Goal: Complete application form: Complete application form

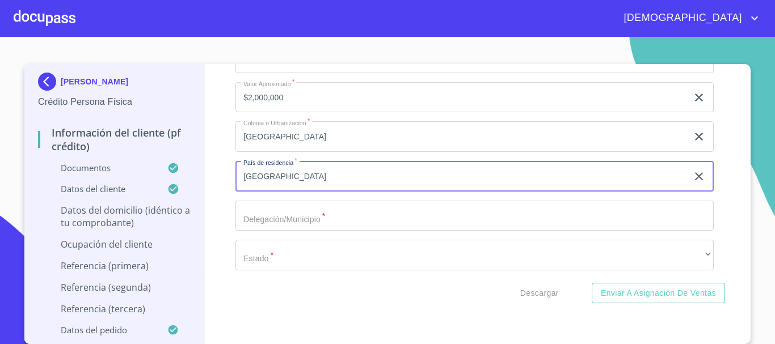
scroll to position [4496, 0]
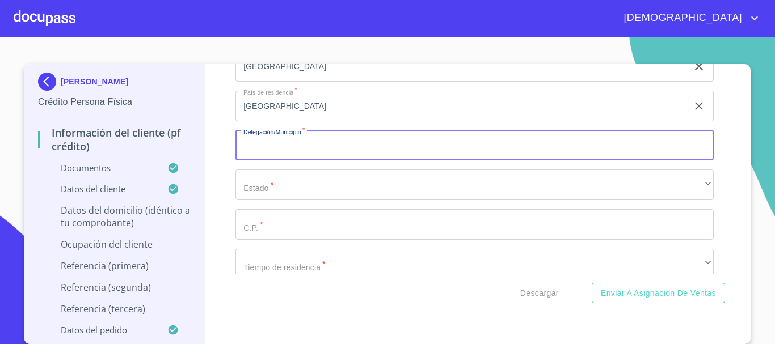
click at [312, 161] on input "Documento de identificación.   *" at bounding box center [475, 146] width 478 height 31
type input "t"
type input "TLAJOMULCO DE ZUÑIGA"
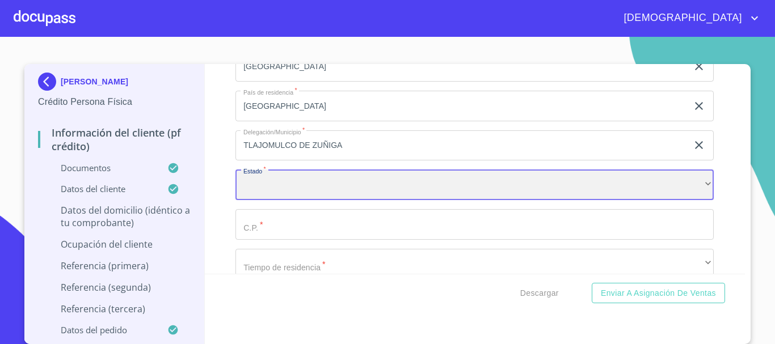
click at [477, 200] on div "​" at bounding box center [475, 185] width 478 height 31
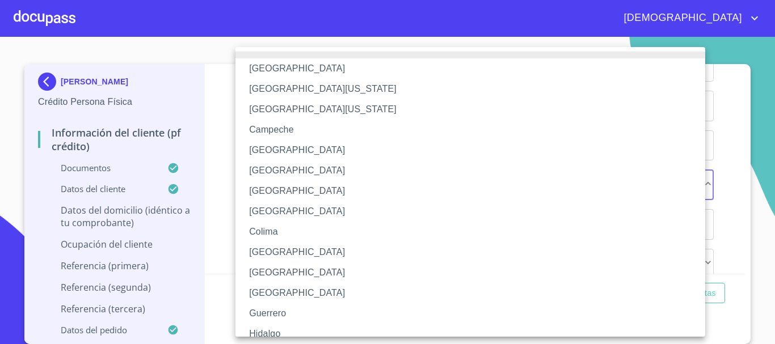
scroll to position [163, 0]
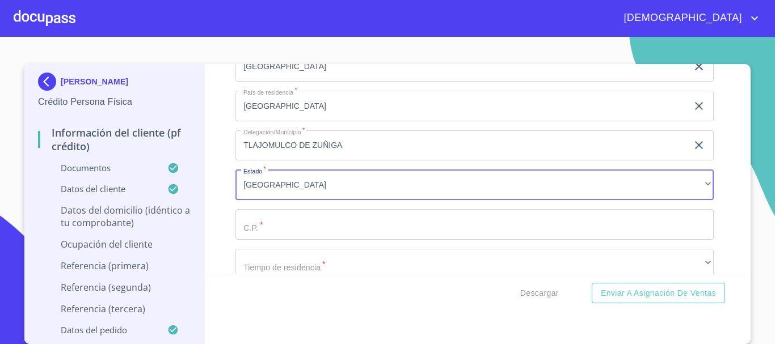
click at [393, 240] on input "Documento de identificación.   *" at bounding box center [475, 224] width 478 height 31
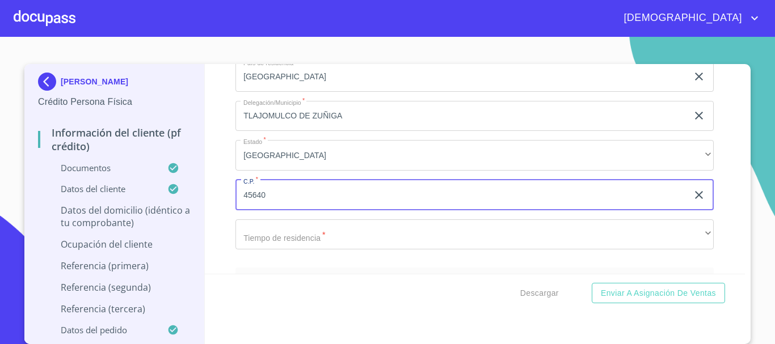
scroll to position [4553, 0]
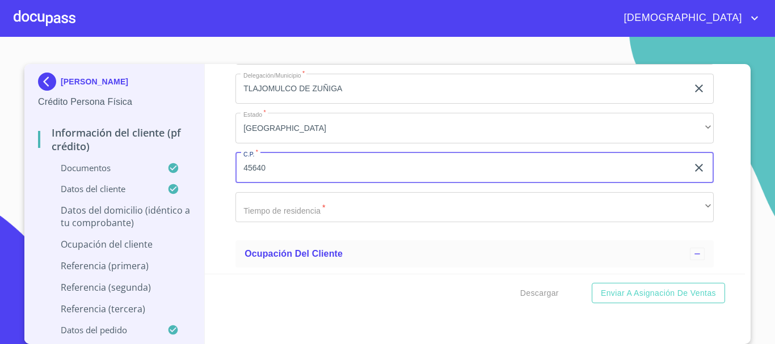
type input "45640"
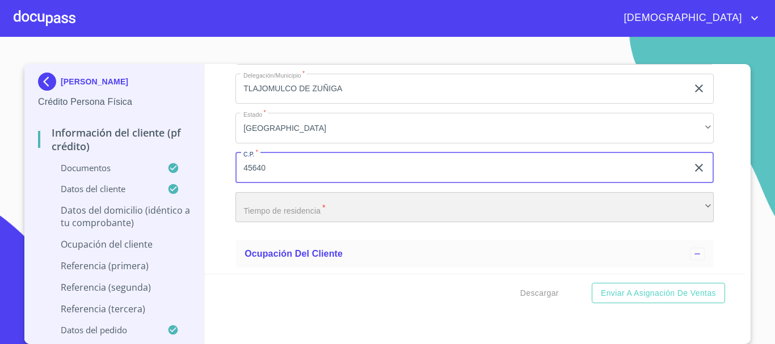
click at [293, 223] on div "​" at bounding box center [475, 207] width 478 height 31
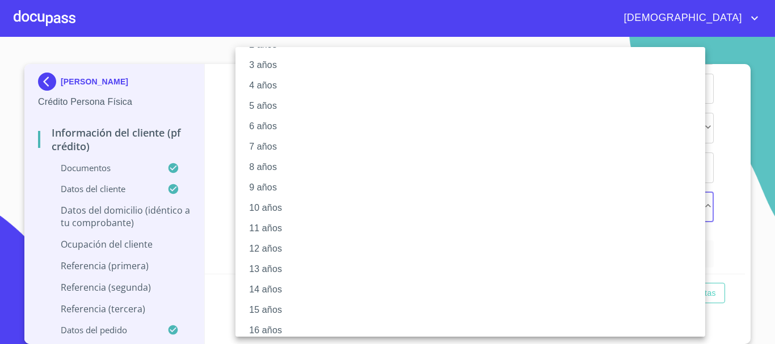
scroll to position [155, 0]
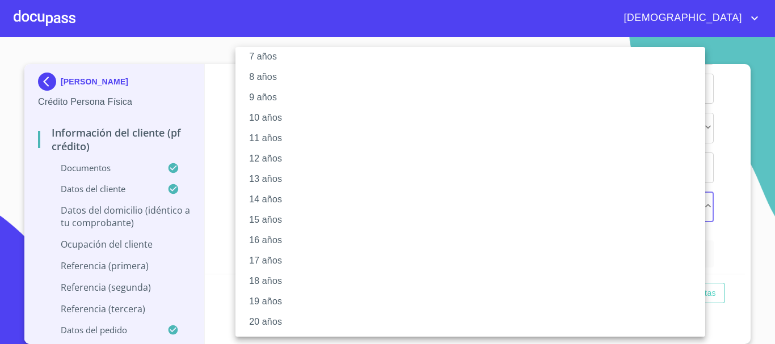
click at [281, 321] on li "20 años" at bounding box center [475, 322] width 478 height 20
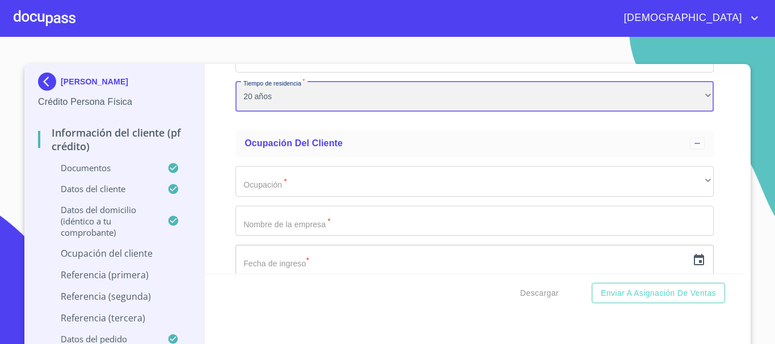
scroll to position [4667, 0]
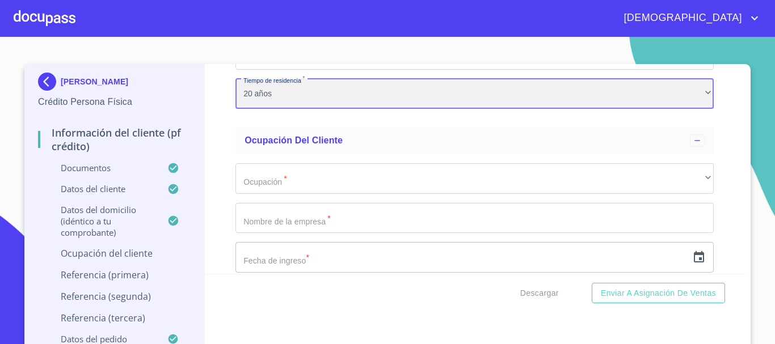
click at [281, 103] on div "20 años" at bounding box center [475, 94] width 478 height 31
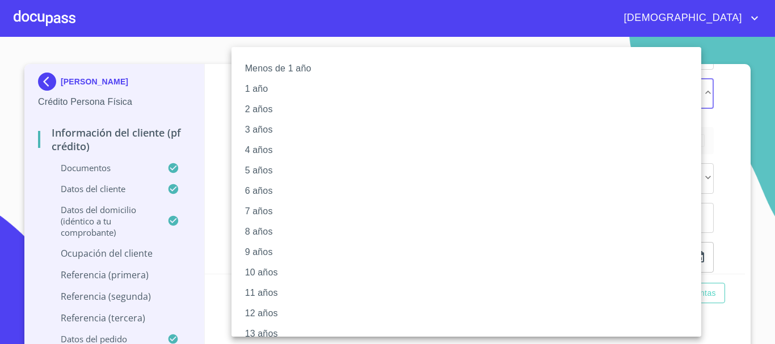
scroll to position [155, 0]
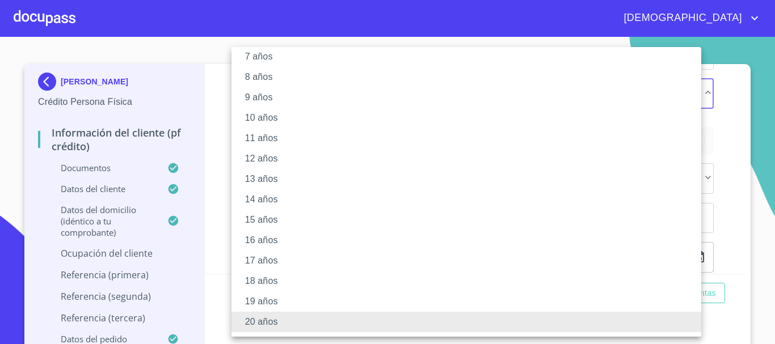
click at [275, 216] on li "15 años" at bounding box center [471, 220] width 478 height 20
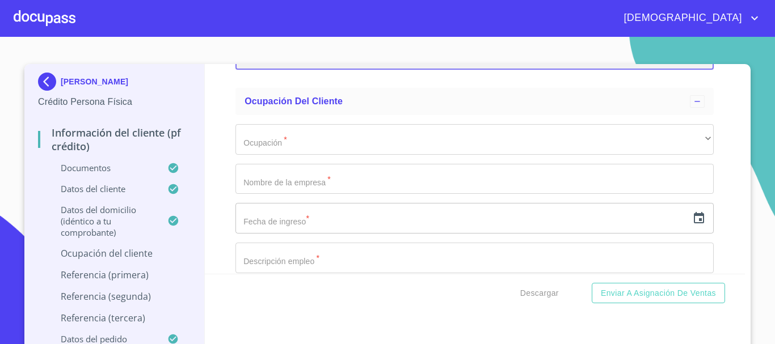
scroll to position [4723, 0]
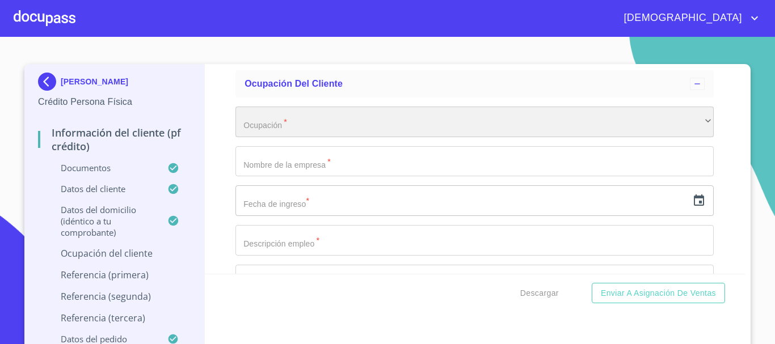
click at [273, 123] on div "​" at bounding box center [475, 122] width 478 height 31
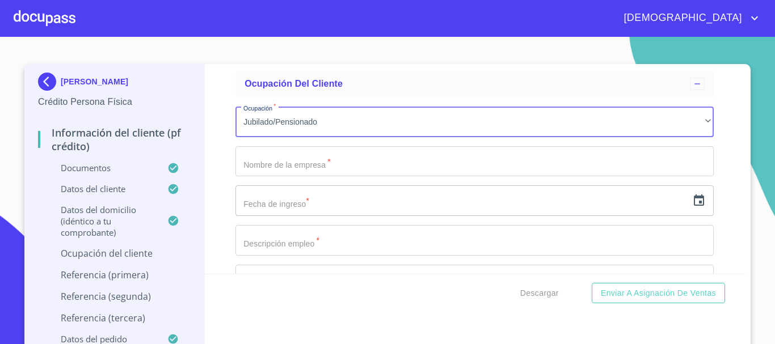
click at [313, 173] on input "Documento de identificación.   *" at bounding box center [475, 161] width 478 height 31
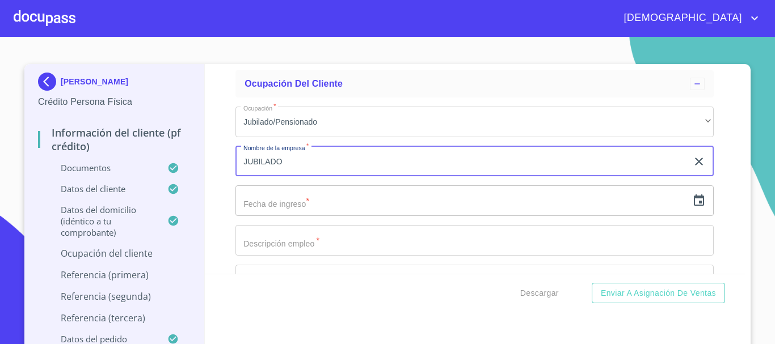
type input "JUBILADO"
click at [694, 206] on icon "button" at bounding box center [699, 200] width 10 height 11
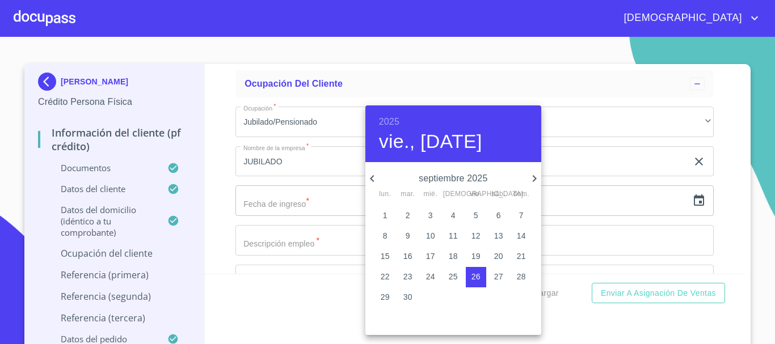
click at [392, 120] on h6 "2025" at bounding box center [389, 122] width 20 height 16
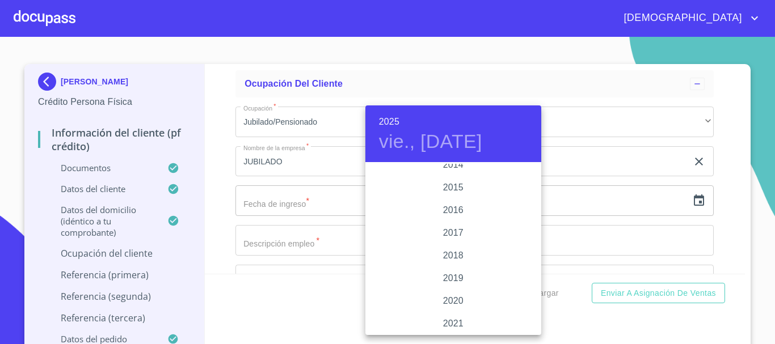
scroll to position [2032, 0]
click at [449, 232] on div "2017" at bounding box center [453, 232] width 176 height 23
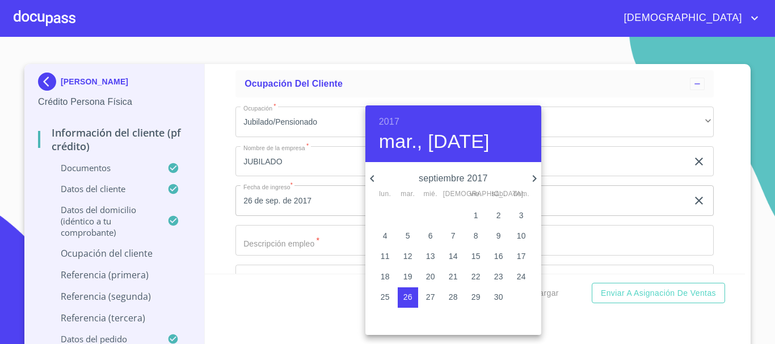
click at [382, 300] on p "25" at bounding box center [385, 297] width 9 height 11
type input "25 de sep. de 2017"
click at [209, 201] on div at bounding box center [387, 172] width 775 height 344
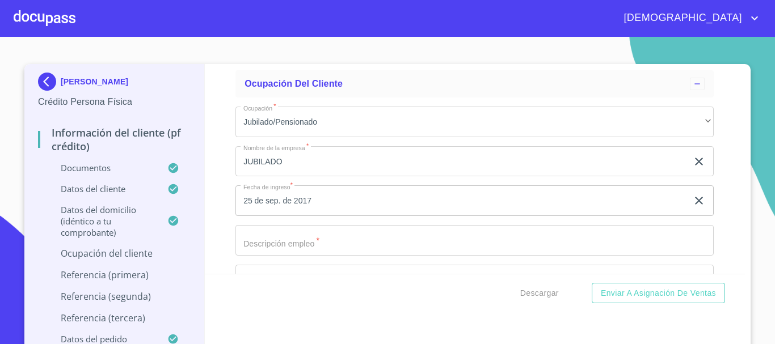
scroll to position [4780, 0]
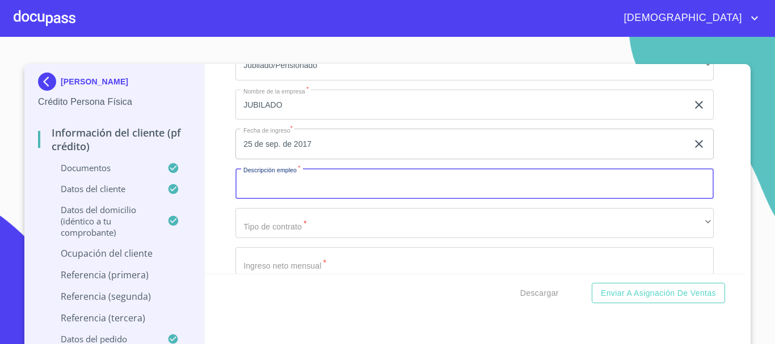
click at [292, 199] on input "Documento de identificación.   *" at bounding box center [475, 184] width 478 height 31
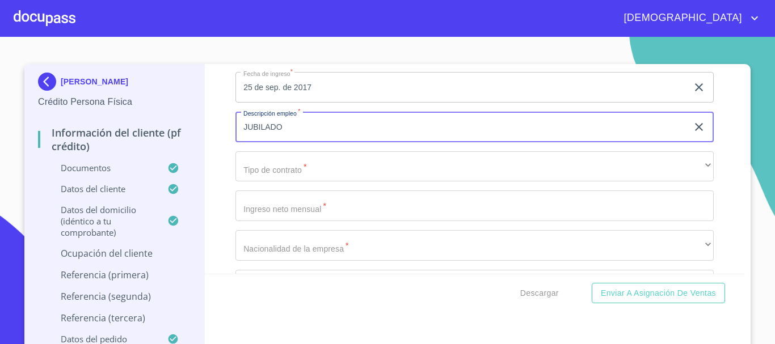
type input "JUBILADO"
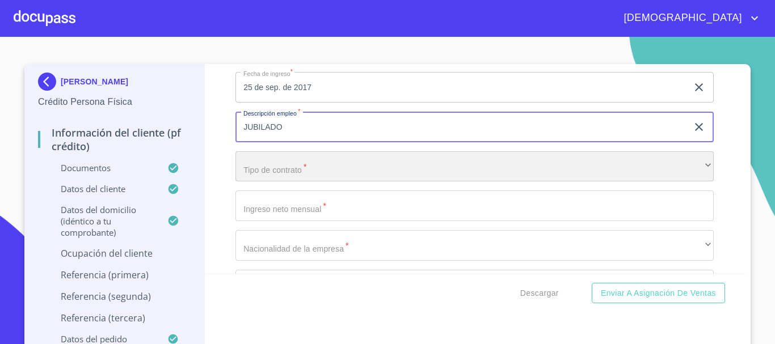
click at [297, 182] on div "​" at bounding box center [475, 167] width 478 height 31
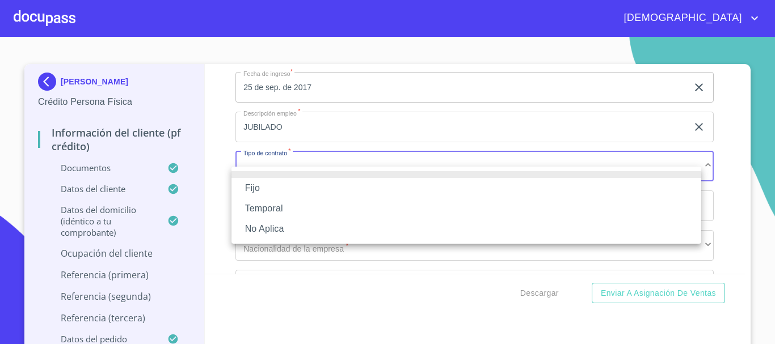
click at [284, 192] on li "Fijo" at bounding box center [467, 188] width 470 height 20
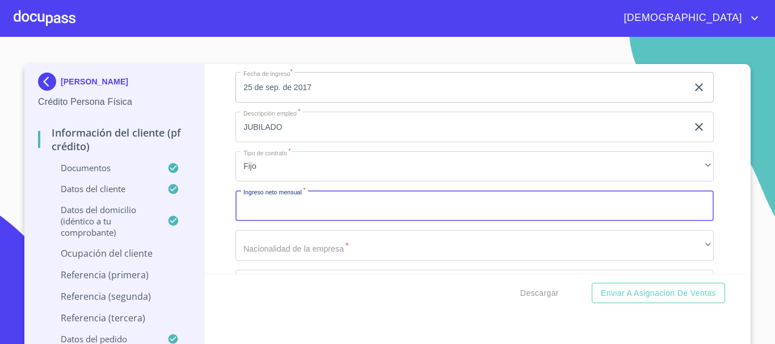
click at [315, 221] on input "Documento de identificación.   *" at bounding box center [475, 206] width 478 height 31
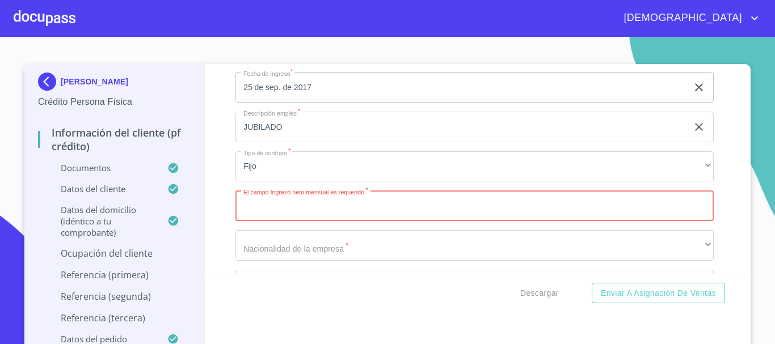
click at [299, 218] on input "Documento de identificación.   *" at bounding box center [475, 206] width 478 height 31
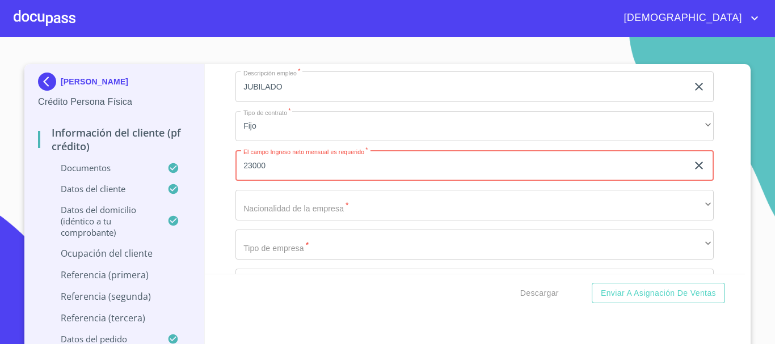
scroll to position [4894, 0]
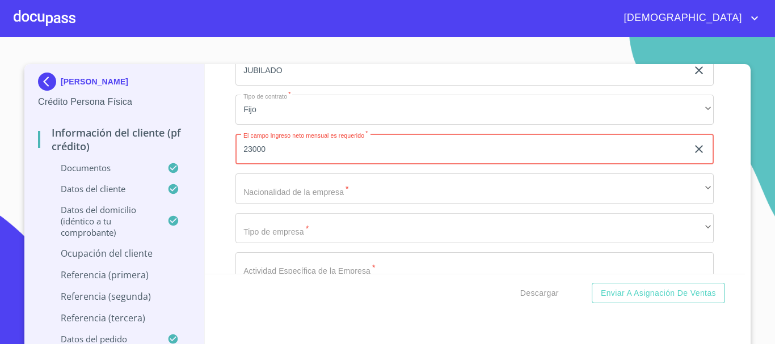
type input "23000"
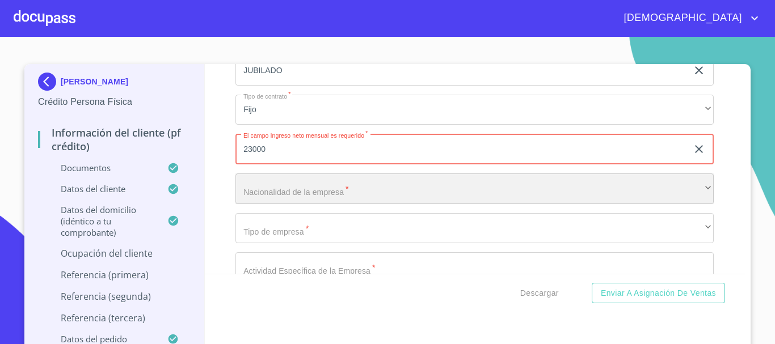
click at [309, 200] on div "​" at bounding box center [475, 189] width 478 height 31
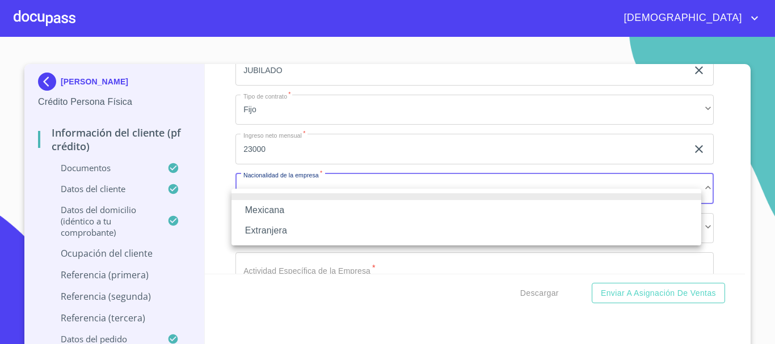
drag, startPoint x: 281, startPoint y: 208, endPoint x: 285, endPoint y: 213, distance: 6.9
click at [281, 212] on li "Mexicana" at bounding box center [467, 210] width 470 height 20
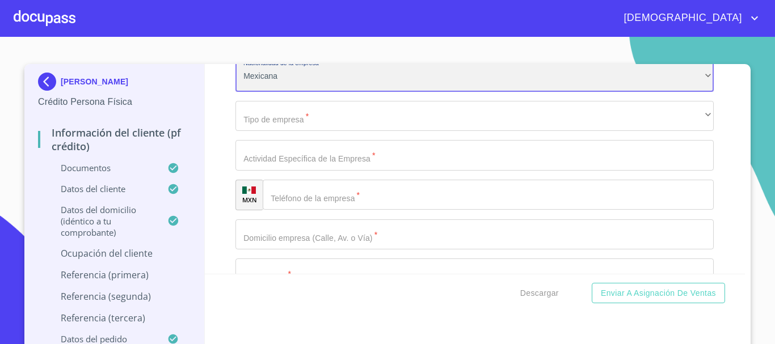
scroll to position [5007, 0]
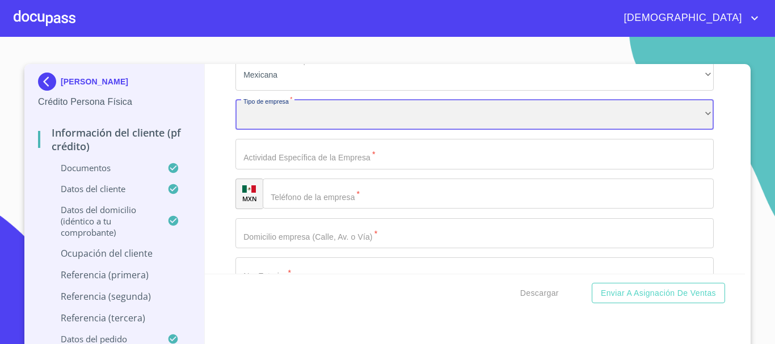
click at [281, 131] on div "​" at bounding box center [475, 115] width 478 height 31
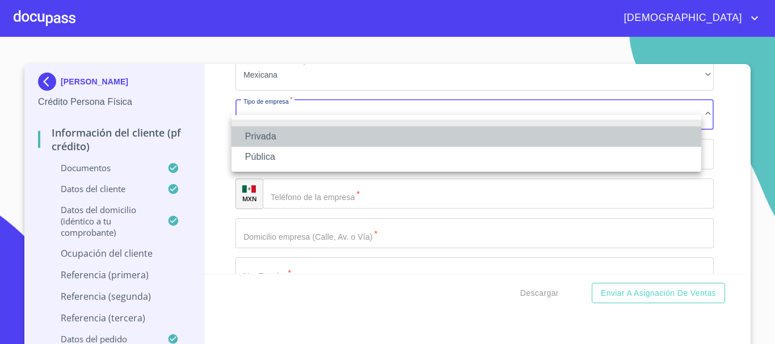
click at [281, 134] on li "Privada" at bounding box center [467, 137] width 470 height 20
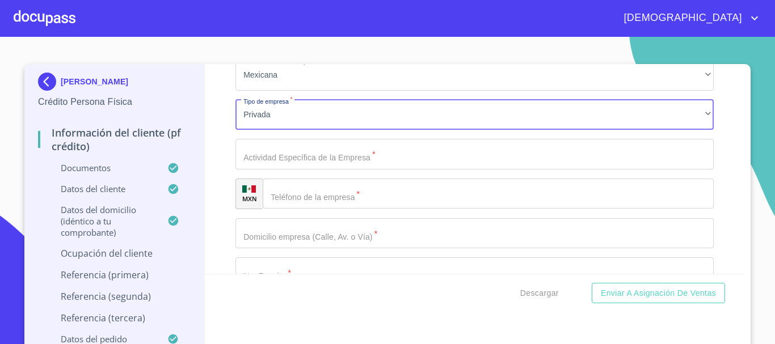
click at [307, 170] on input "Documento de identificación.   *" at bounding box center [475, 154] width 478 height 31
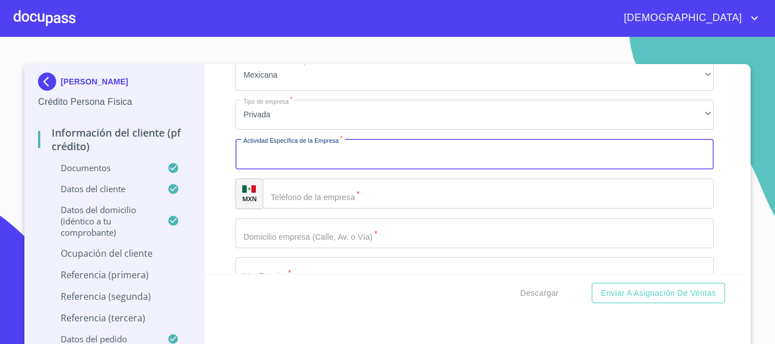
click at [324, 170] on input "Documento de identificación.   *" at bounding box center [475, 154] width 478 height 31
type input "JUBILADO"
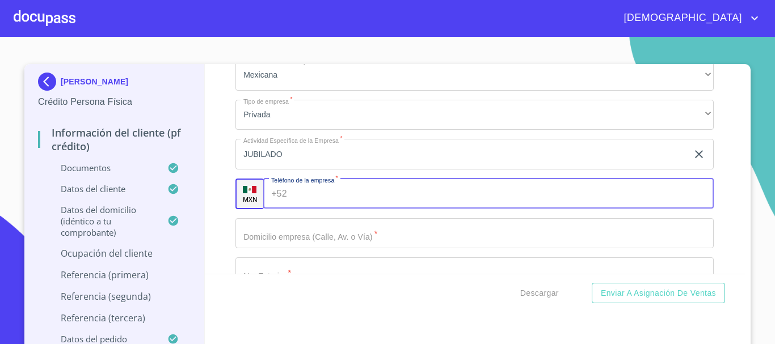
click at [335, 201] on input "Documento de identificación.   *" at bounding box center [503, 194] width 423 height 31
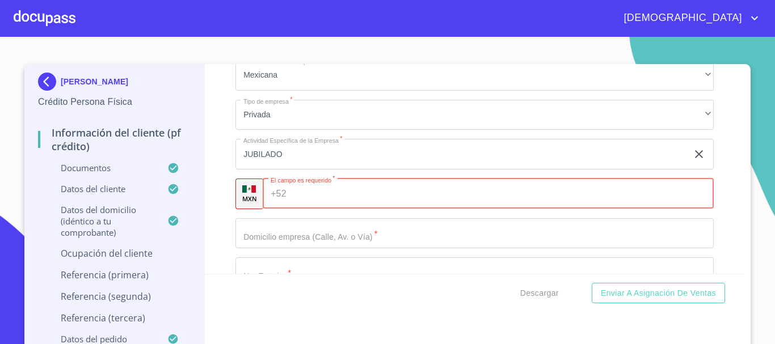
click at [302, 209] on input "Documento de identificación.   *" at bounding box center [502, 194] width 423 height 31
paste input "[PHONE_NUMBER]"
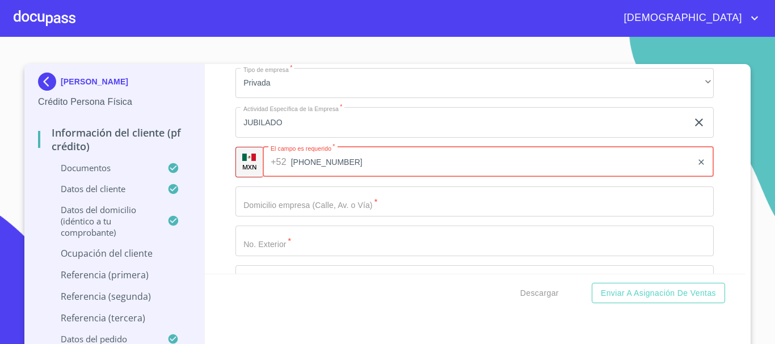
scroll to position [5064, 0]
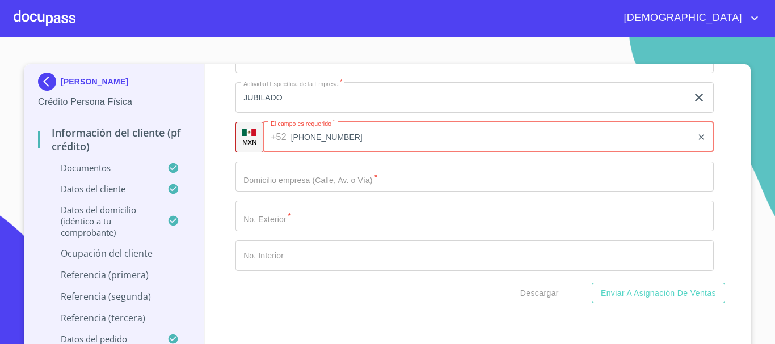
type input "[PHONE_NUMBER]"
click at [294, 192] on input "Documento de identificación.   *" at bounding box center [475, 177] width 478 height 31
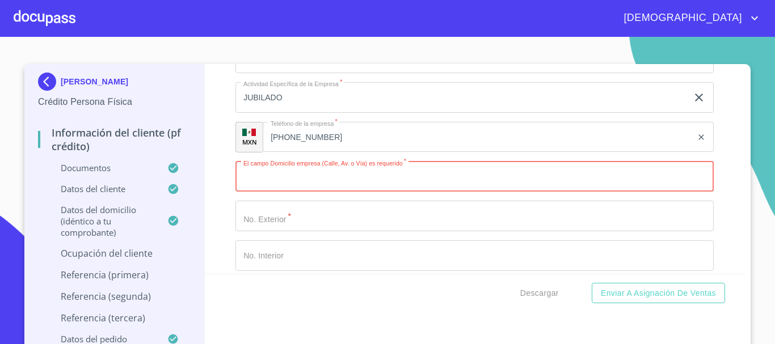
click at [288, 189] on input "Documento de identificación.   *" at bounding box center [475, 177] width 478 height 31
type input "CTO DE ARAMBUESOS"
click at [325, 232] on input "Documento de identificación.   *" at bounding box center [475, 216] width 478 height 31
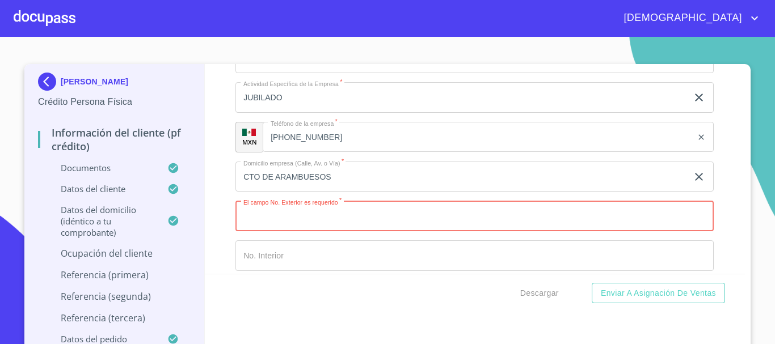
click at [297, 232] on input "Documento de identificación.   *" at bounding box center [475, 216] width 478 height 31
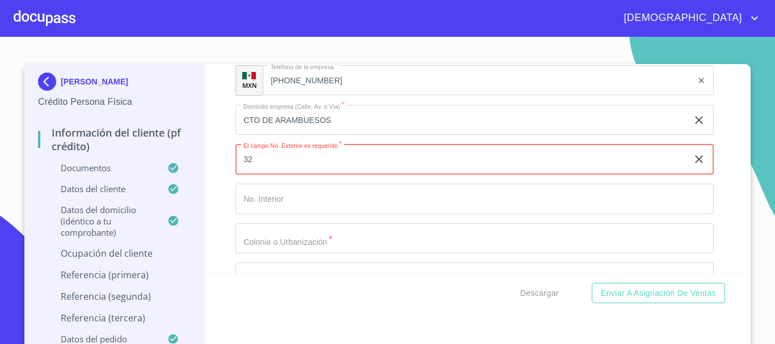
type input "32"
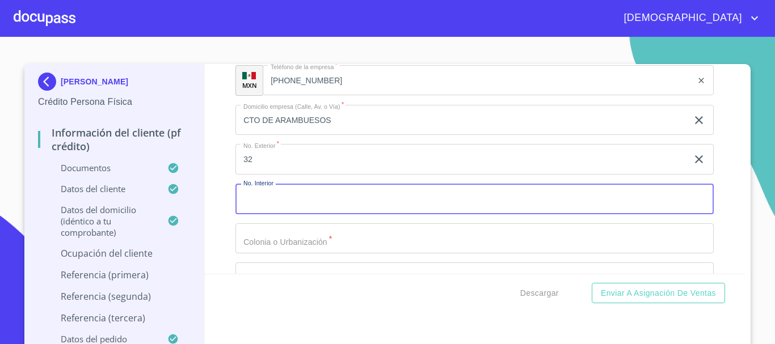
click at [271, 215] on input "Documento de identificación.   *" at bounding box center [475, 199] width 478 height 31
type input "B"
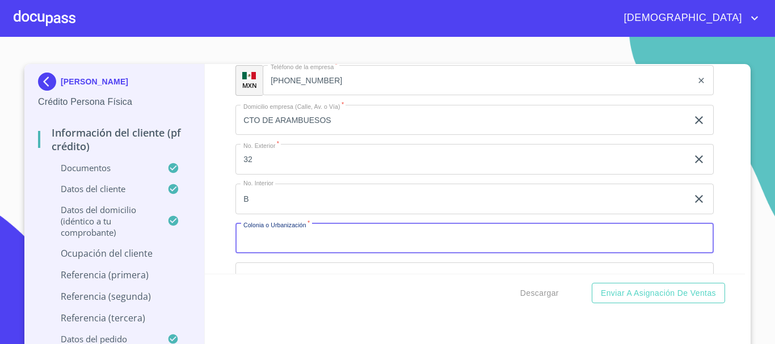
drag, startPoint x: 307, startPoint y: 255, endPoint x: 515, endPoint y: 278, distance: 209.5
click at [308, 254] on input "Documento de identificación.   *" at bounding box center [475, 239] width 478 height 31
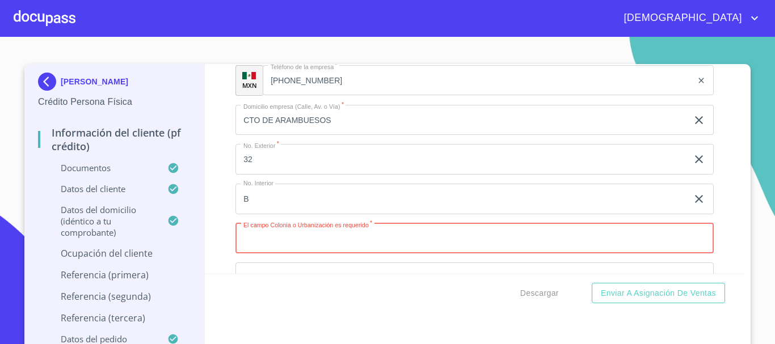
click at [310, 254] on input "Documento de identificación.   *" at bounding box center [475, 239] width 478 height 31
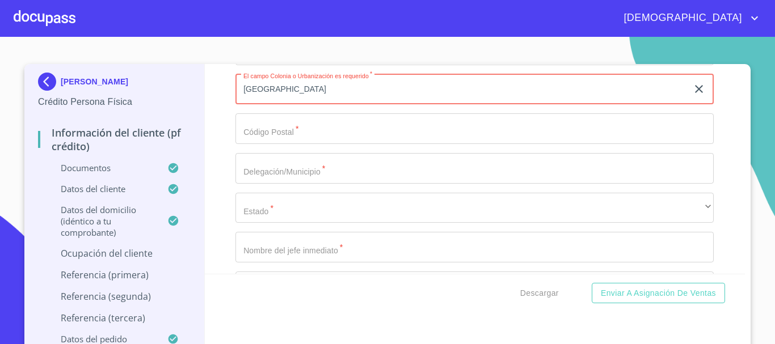
scroll to position [5291, 0]
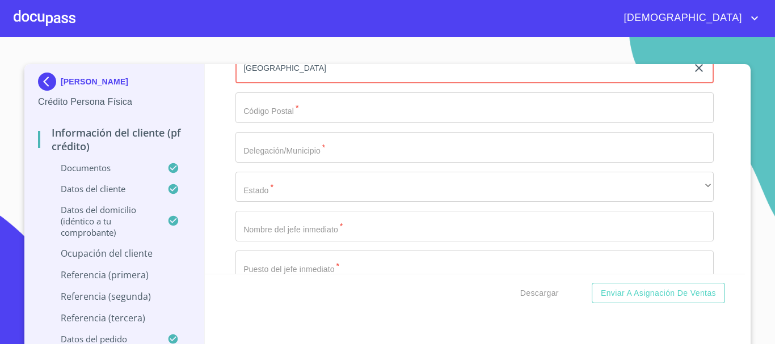
type input "[GEOGRAPHIC_DATA]"
click at [300, 123] on input "Documento de identificación.   *" at bounding box center [475, 108] width 478 height 31
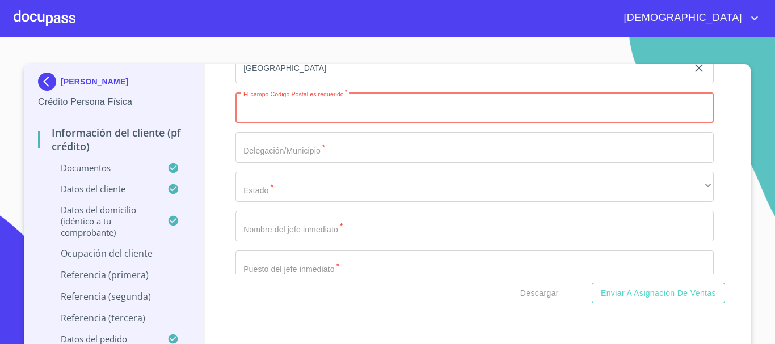
click at [278, 123] on input "Documento de identificación.   *" at bounding box center [475, 108] width 478 height 31
type input "45640"
click at [291, 163] on input "Documento de identificación.   *" at bounding box center [475, 147] width 478 height 31
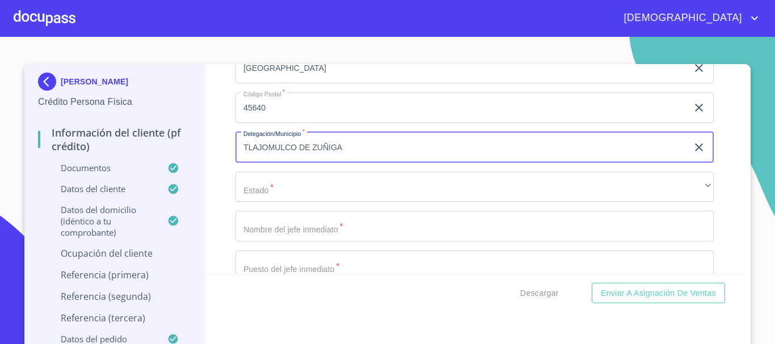
type input "TLAJOMULCO DE ZUÑIGA"
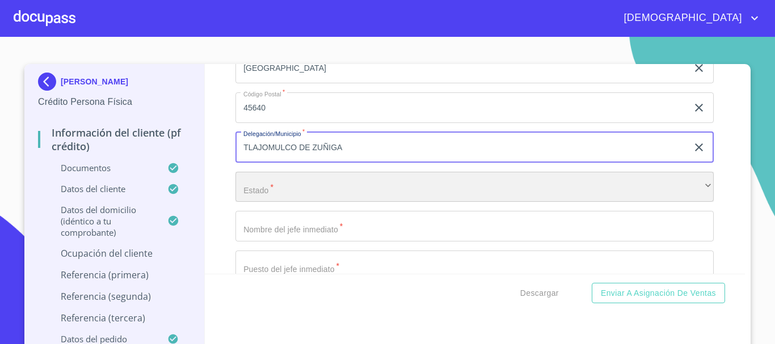
click at [300, 190] on div "​" at bounding box center [475, 187] width 478 height 31
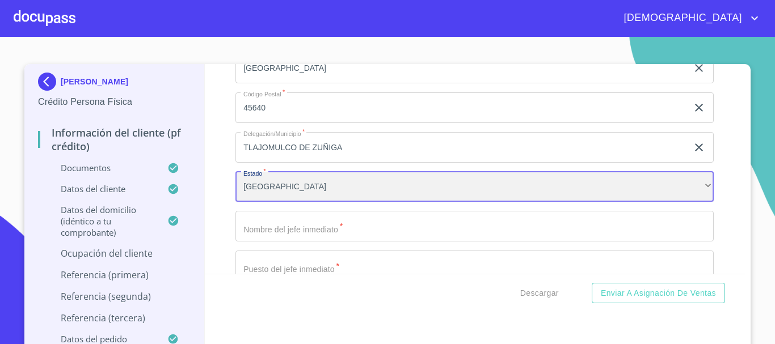
scroll to position [5348, 0]
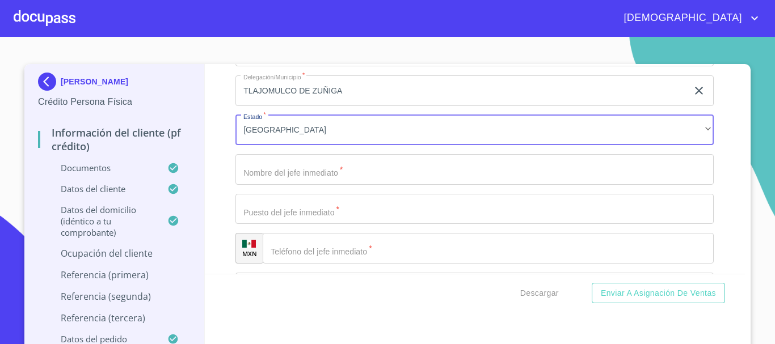
click at [306, 185] on input "Documento de identificación.   *" at bounding box center [475, 169] width 478 height 31
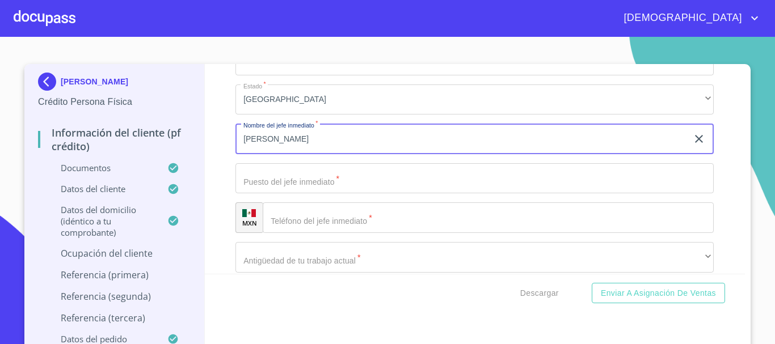
scroll to position [5404, 0]
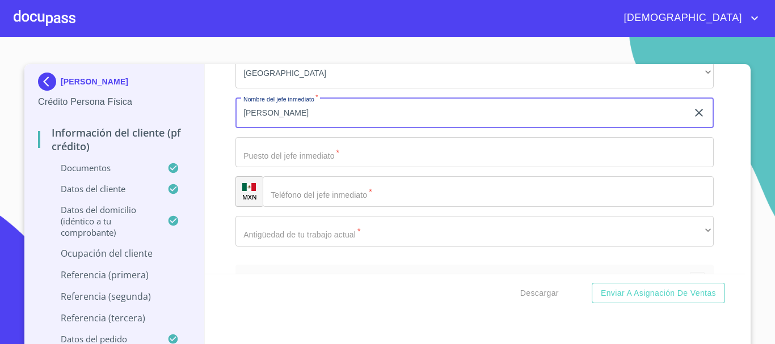
type input "[PERSON_NAME]"
click at [310, 168] on input "Documento de identificación.   *" at bounding box center [475, 152] width 478 height 31
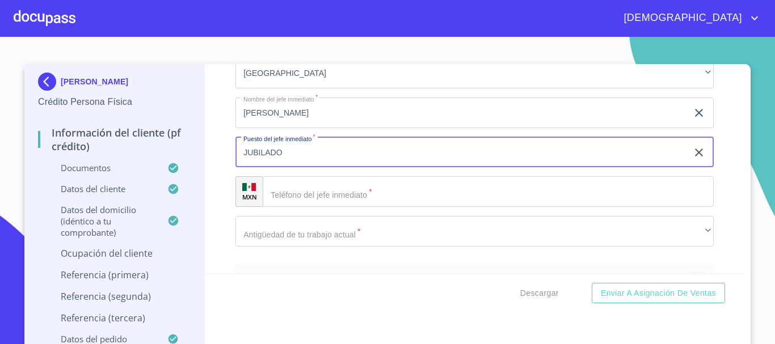
type input "JUBILADO"
click at [338, 203] on input "Documento de identificación.   *" at bounding box center [488, 191] width 451 height 31
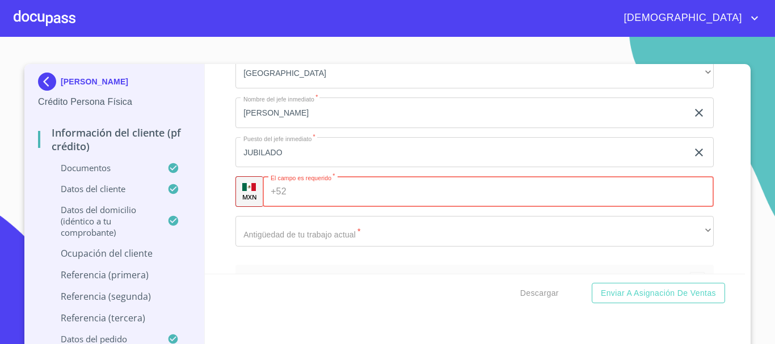
click at [291, 201] on input "Documento de identificación.   *" at bounding box center [502, 191] width 423 height 31
paste input "[PHONE_NUMBER]"
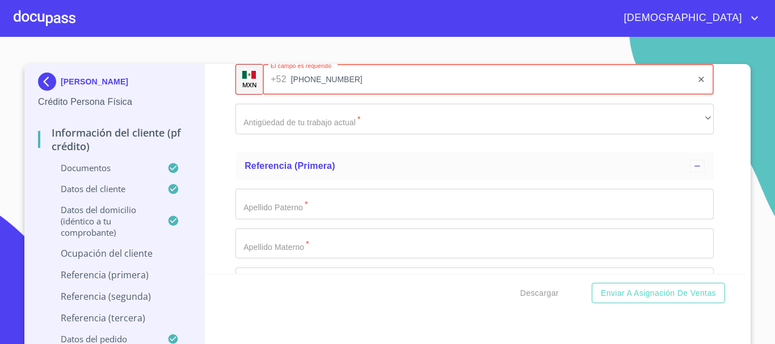
scroll to position [5518, 0]
type input "[PHONE_NUMBER]"
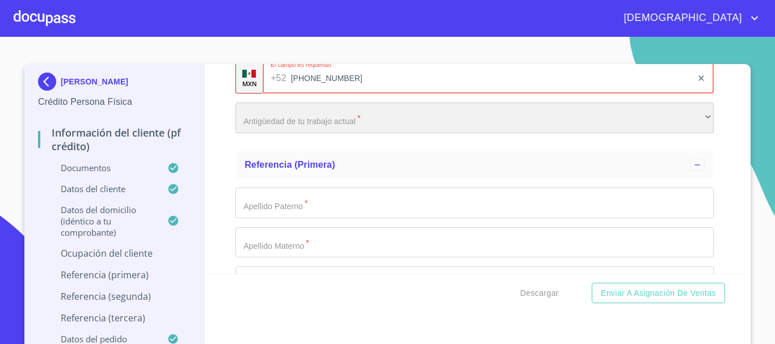
click at [317, 133] on div "​" at bounding box center [475, 118] width 478 height 31
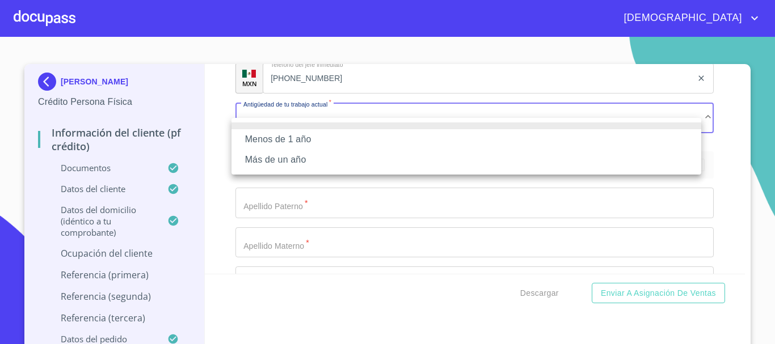
click at [313, 163] on li "Más de un año" at bounding box center [467, 160] width 470 height 20
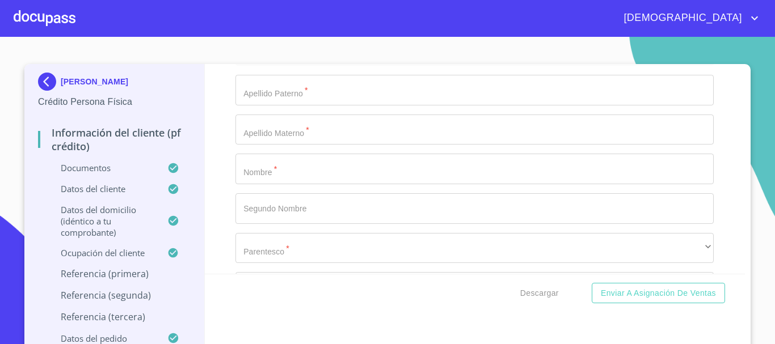
scroll to position [5631, 0]
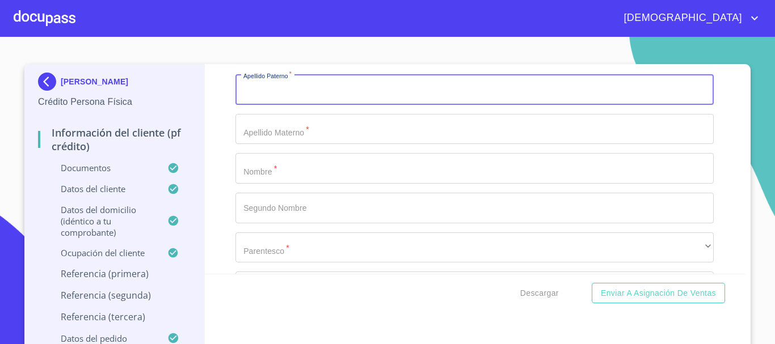
click at [274, 98] on input "Documento de identificación.   *" at bounding box center [475, 89] width 478 height 31
type input "[PERSON_NAME]"
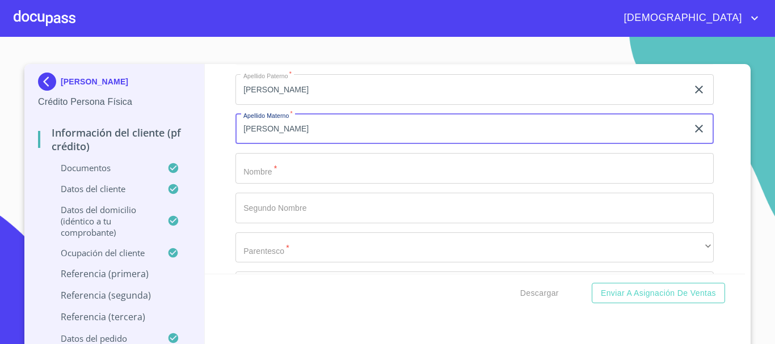
type input "[PERSON_NAME]"
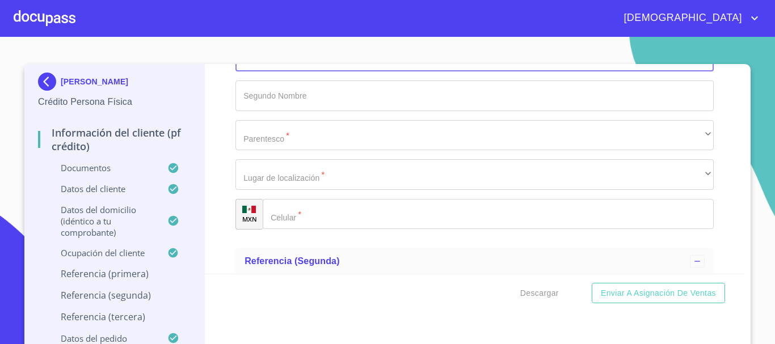
scroll to position [5745, 0]
type input "JOSEFINA"
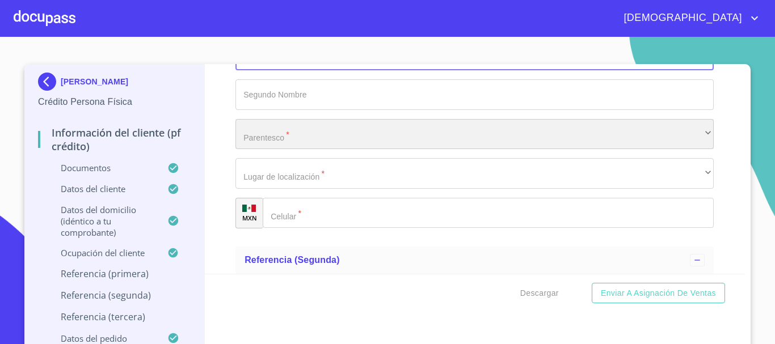
click at [305, 148] on div "​" at bounding box center [475, 134] width 478 height 31
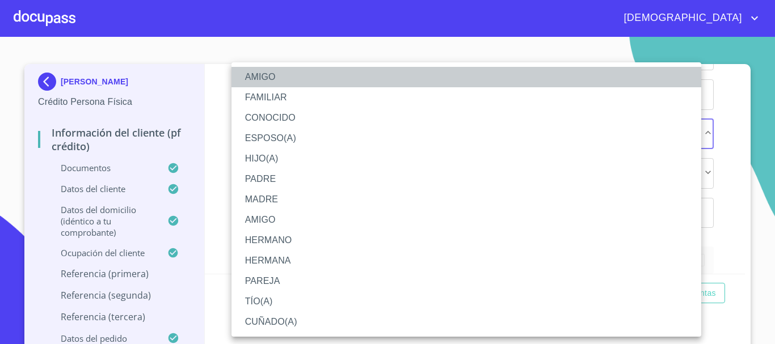
click at [270, 75] on li "AMIGO" at bounding box center [467, 77] width 470 height 20
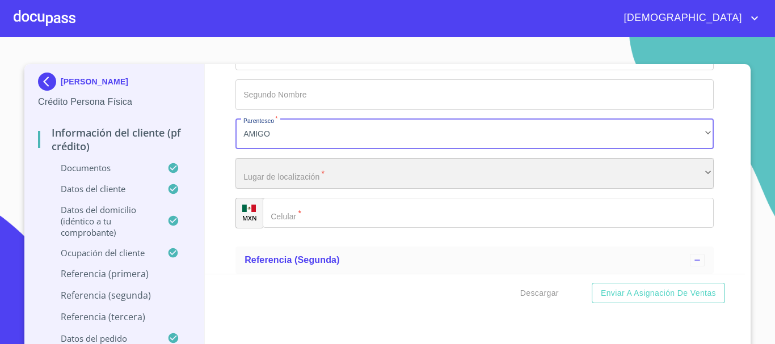
click at [284, 186] on div "​" at bounding box center [475, 173] width 478 height 31
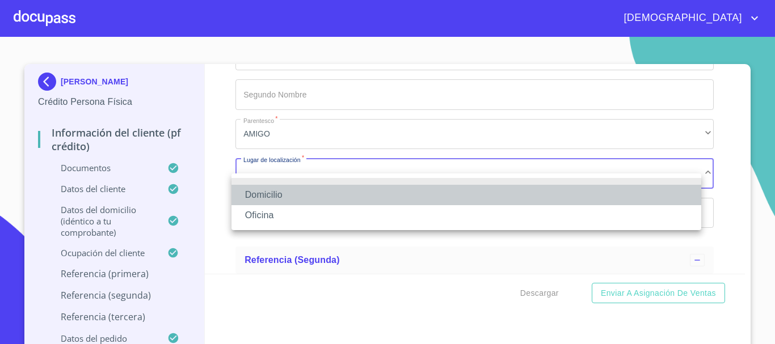
click at [270, 189] on li "Domicilio" at bounding box center [467, 195] width 470 height 20
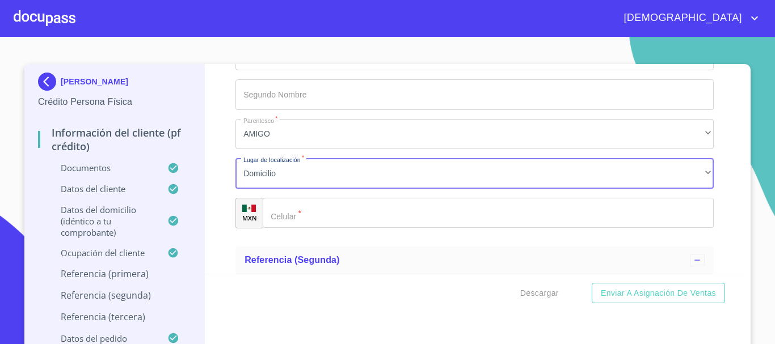
click at [294, 225] on input "Documento de identificación.   *" at bounding box center [488, 213] width 451 height 31
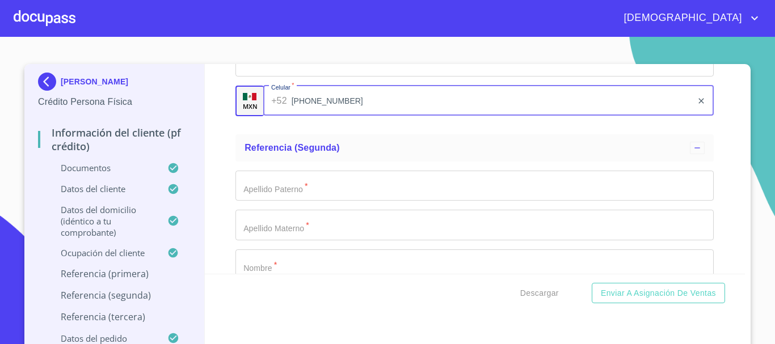
scroll to position [5858, 0]
type input "[PHONE_NUMBER]"
click at [304, 200] on input "Documento de identificación.   *" at bounding box center [475, 185] width 478 height 31
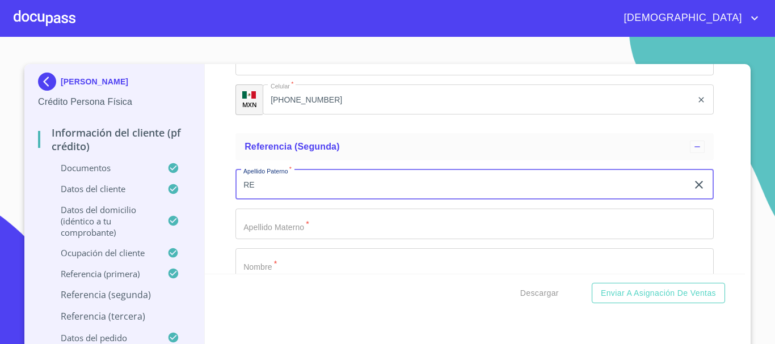
type input "R"
type input "[PERSON_NAME]"
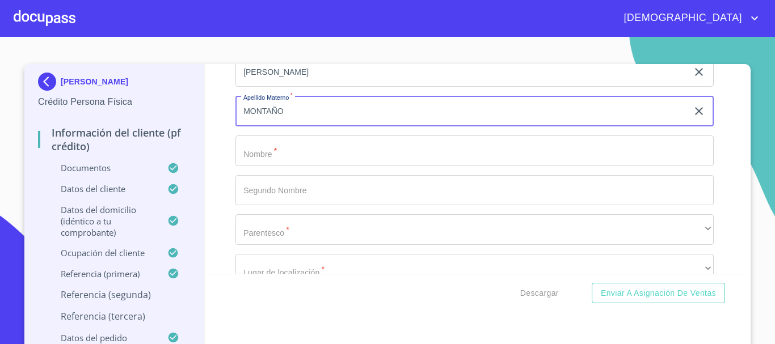
scroll to position [5972, 0]
type input "MONTAÑO"
click at [294, 166] on input "Documento de identificación.   *" at bounding box center [475, 150] width 478 height 31
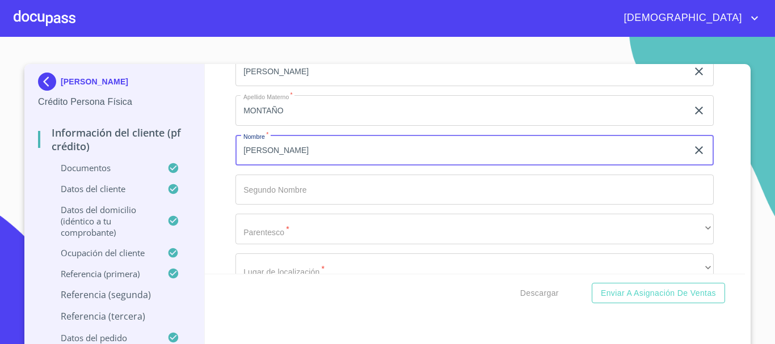
type input "[PERSON_NAME]"
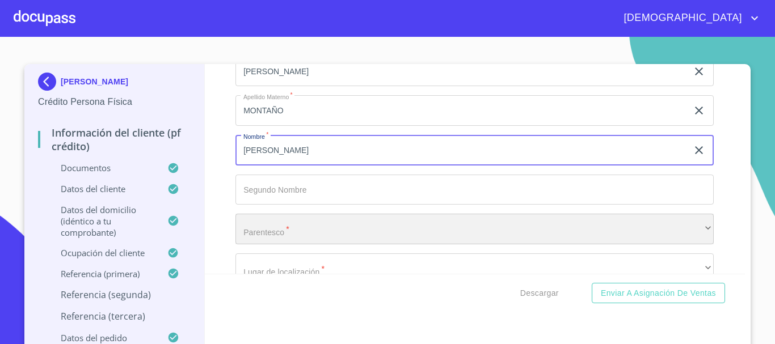
click at [299, 245] on div "​" at bounding box center [475, 229] width 478 height 31
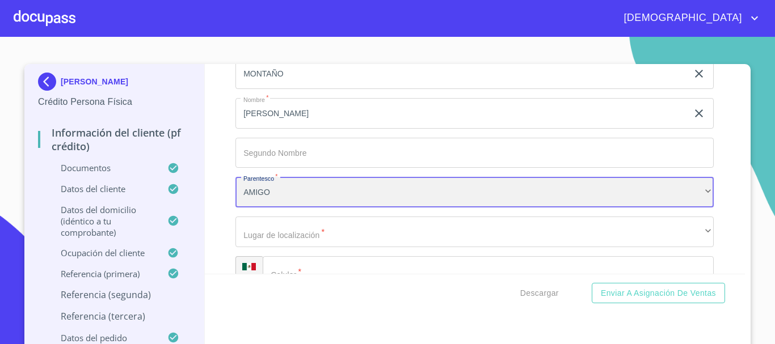
scroll to position [6028, 0]
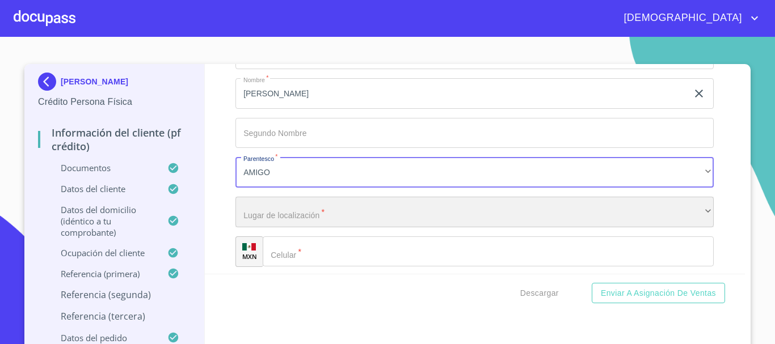
click at [282, 228] on div "​" at bounding box center [475, 212] width 478 height 31
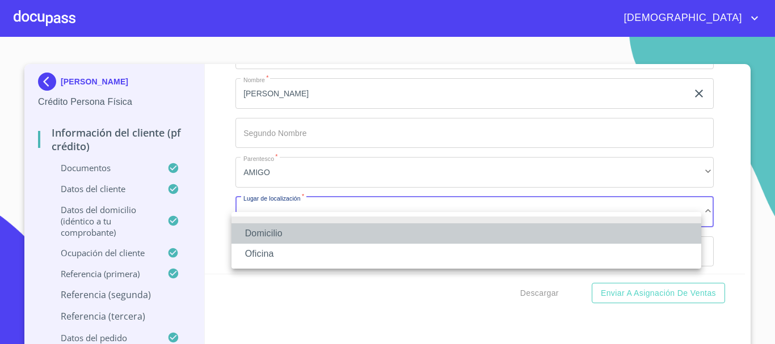
click at [289, 228] on li "Domicilio" at bounding box center [467, 234] width 470 height 20
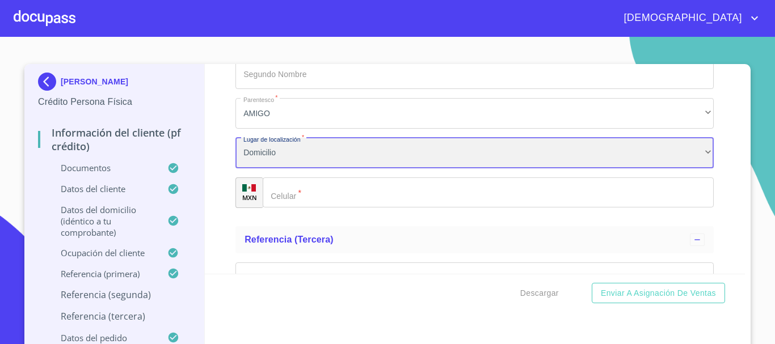
scroll to position [6142, 0]
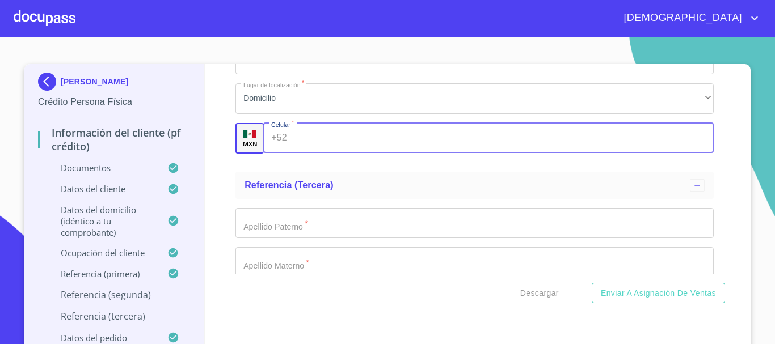
click at [292, 150] on input "Documento de identificación.   *" at bounding box center [503, 138] width 423 height 31
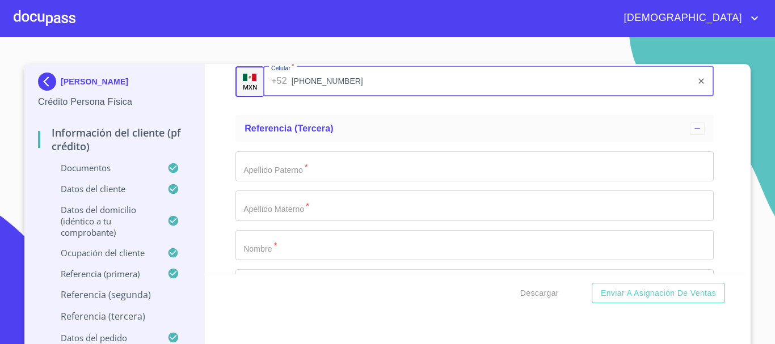
scroll to position [6255, 0]
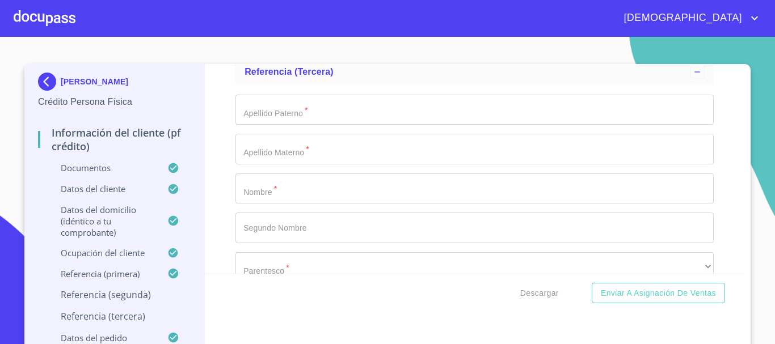
type input "[PHONE_NUMBER]"
click at [279, 125] on input "Documento de identificación.   *" at bounding box center [475, 110] width 478 height 31
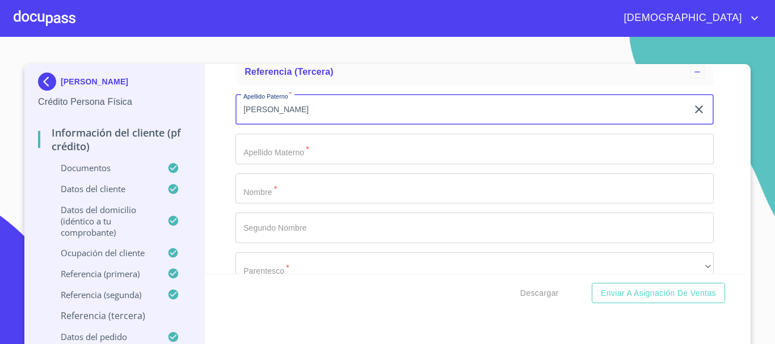
type input "[PERSON_NAME]"
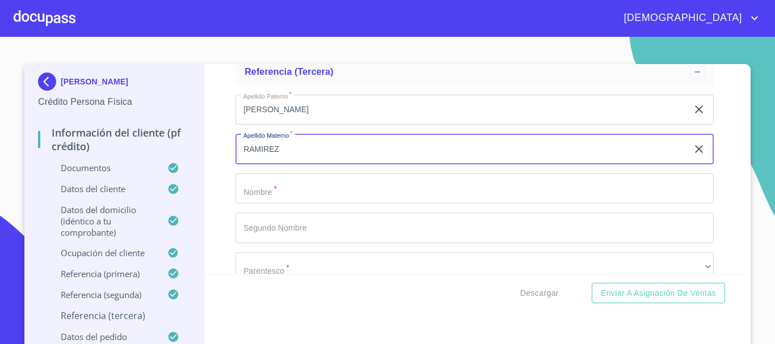
type input "RAMIREZ"
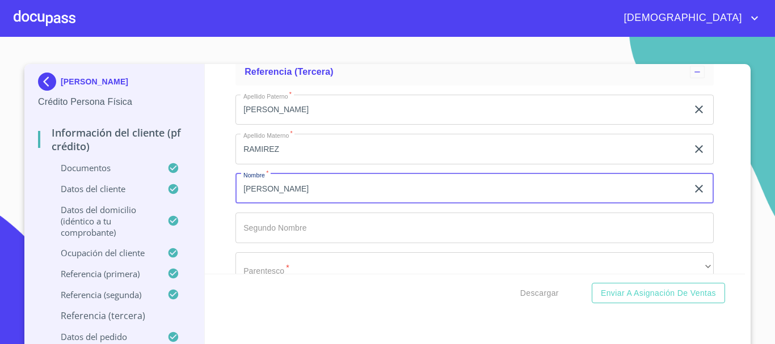
type input "[PERSON_NAME]"
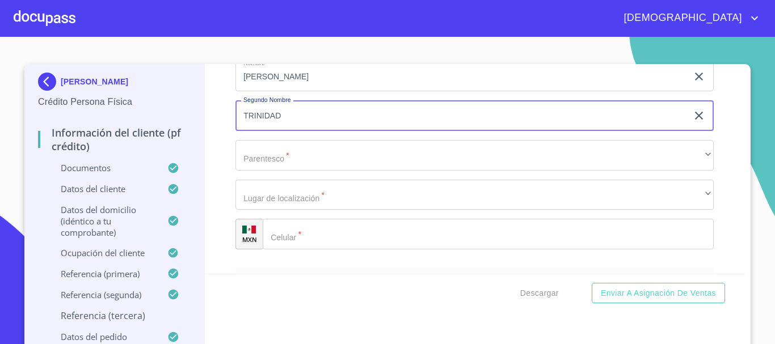
scroll to position [6369, 0]
type input "TRINIDAD"
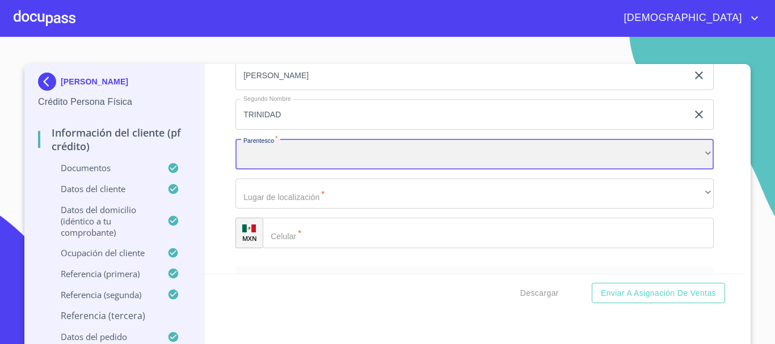
click at [285, 170] on div "​" at bounding box center [475, 154] width 478 height 31
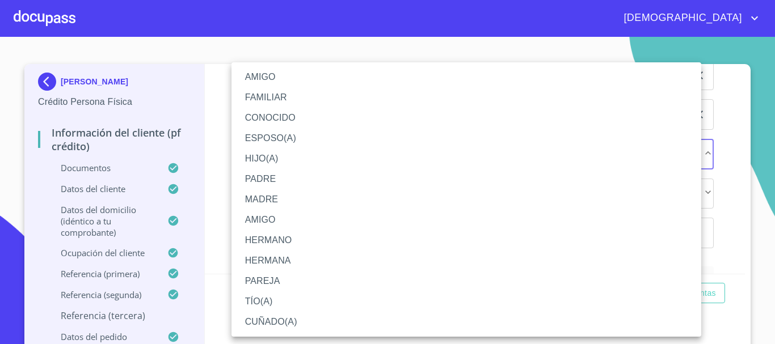
click at [260, 72] on li "AMIGO" at bounding box center [467, 77] width 470 height 20
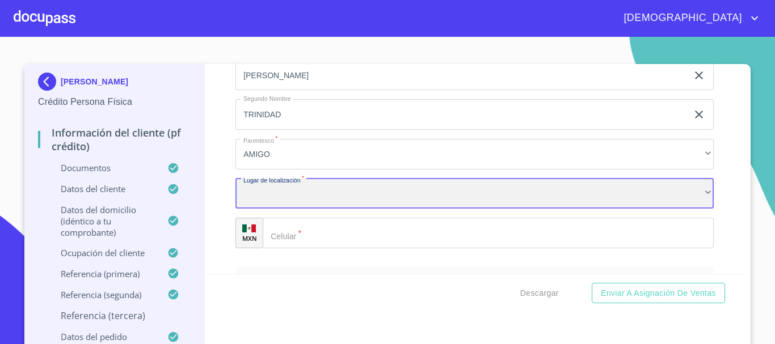
click at [275, 209] on div "​" at bounding box center [475, 194] width 478 height 31
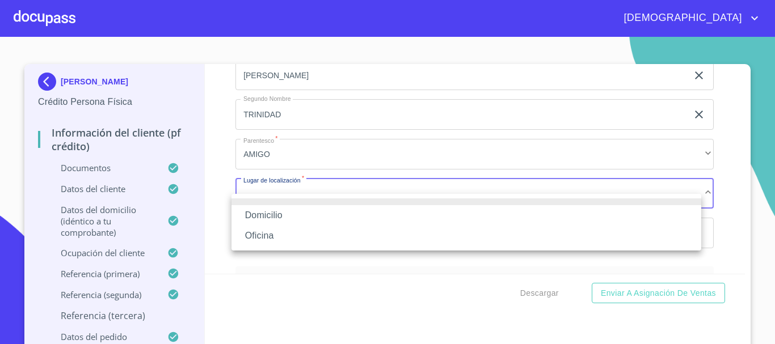
click at [275, 210] on li "Domicilio" at bounding box center [467, 215] width 470 height 20
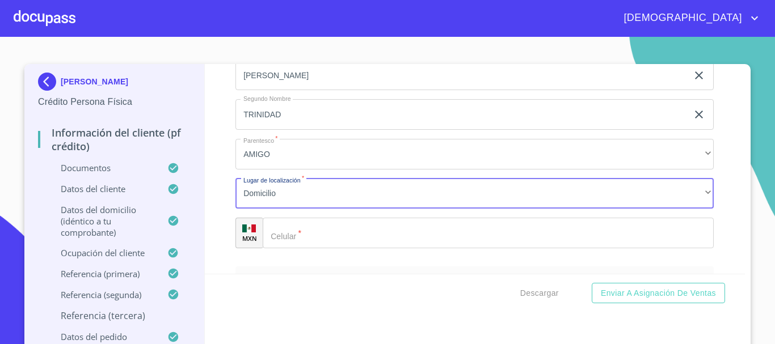
click at [308, 249] on input "Documento de identificación.   *" at bounding box center [488, 233] width 451 height 31
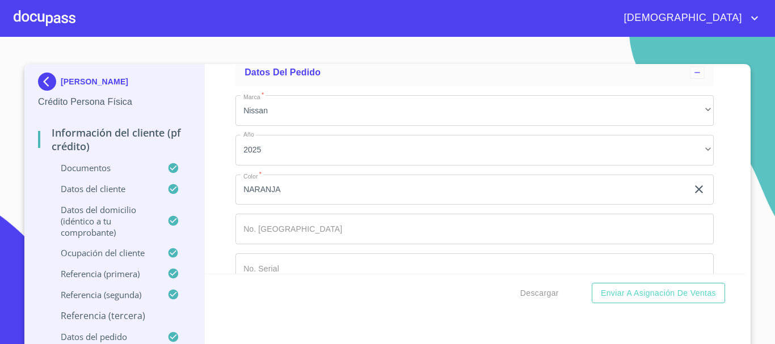
scroll to position [6614, 0]
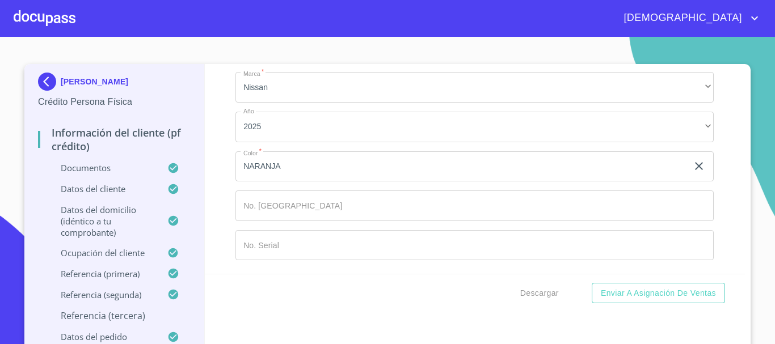
type input "[PHONE_NUMBER]"
click at [310, 239] on input "Documento de identificación.   *" at bounding box center [475, 245] width 478 height 31
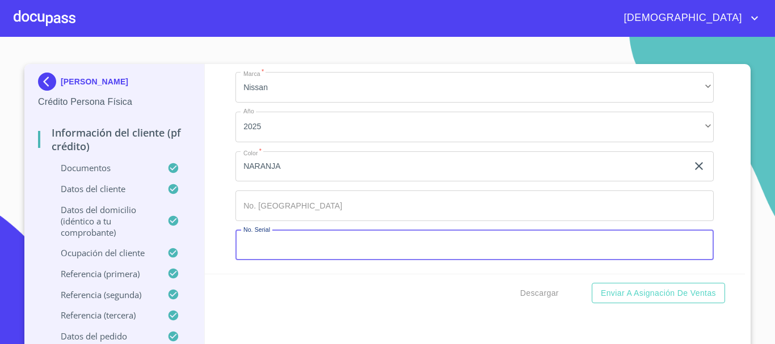
scroll to position [7, 0]
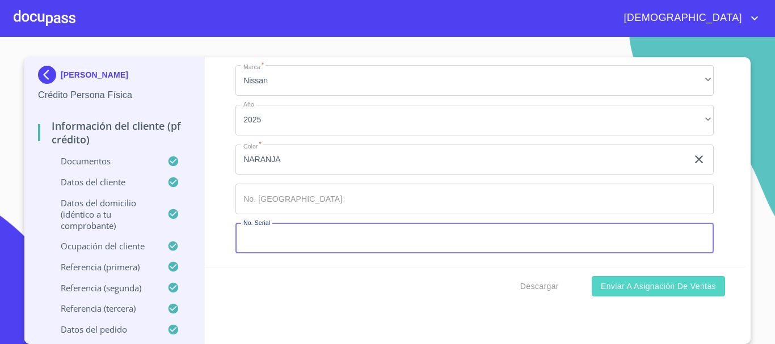
click at [674, 285] on span "Enviar a Asignación de Ventas" at bounding box center [658, 287] width 115 height 14
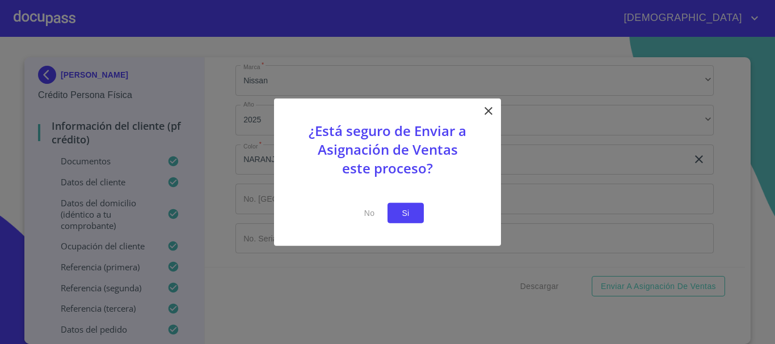
click at [417, 212] on button "Si" at bounding box center [406, 213] width 36 height 21
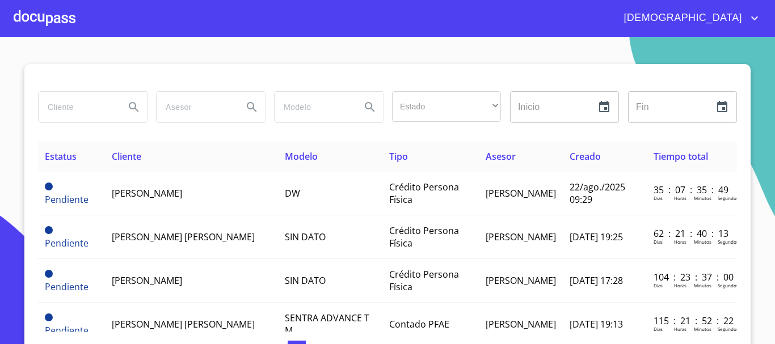
click at [59, 111] on input "search" at bounding box center [77, 107] width 77 height 31
type input "[PERSON_NAME]"
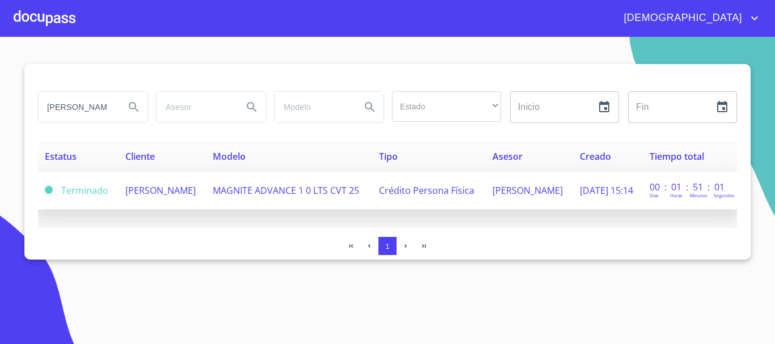
scroll to position [0, 0]
click at [206, 197] on td "[PERSON_NAME]" at bounding box center [162, 191] width 87 height 38
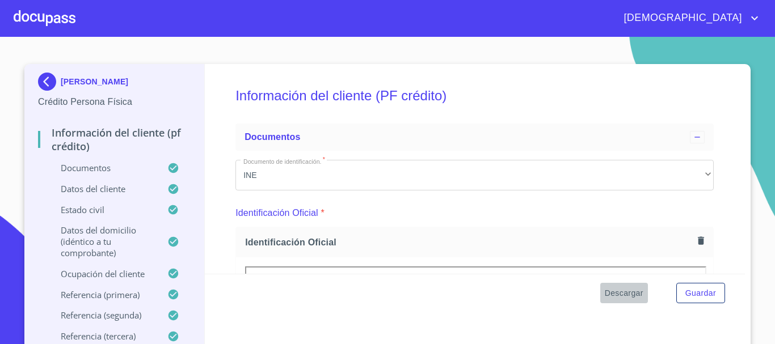
click at [630, 292] on span "Descargar" at bounding box center [624, 294] width 39 height 14
click at [57, 24] on div at bounding box center [45, 18] width 62 height 36
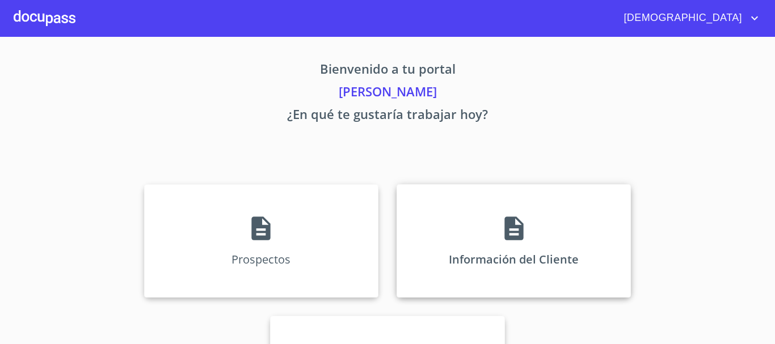
click at [485, 227] on div "Información del Cliente" at bounding box center [514, 240] width 234 height 113
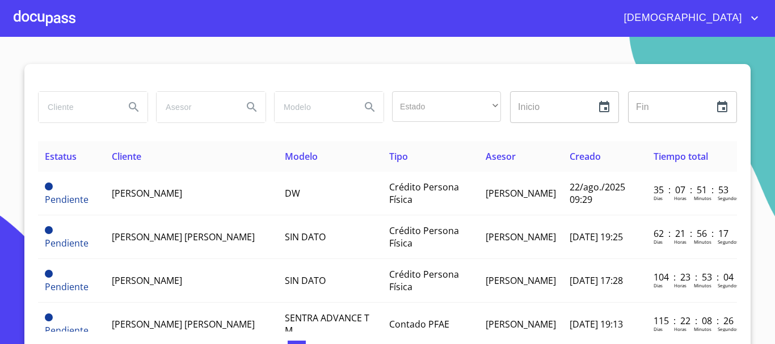
click at [96, 114] on input "search" at bounding box center [77, 107] width 77 height 31
type input "o"
type input "[PERSON_NAME]"
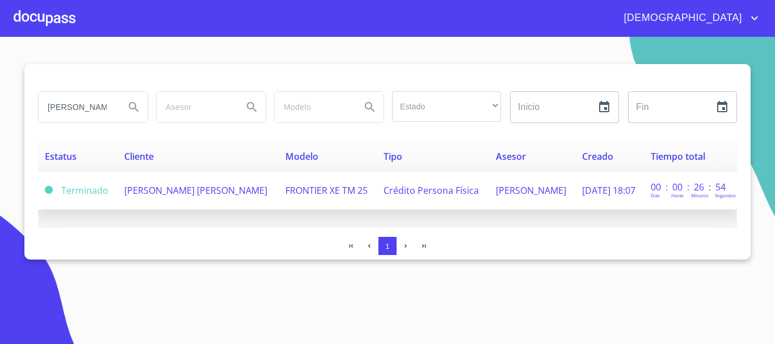
click at [201, 193] on span "[PERSON_NAME] [PERSON_NAME]" at bounding box center [195, 190] width 143 height 12
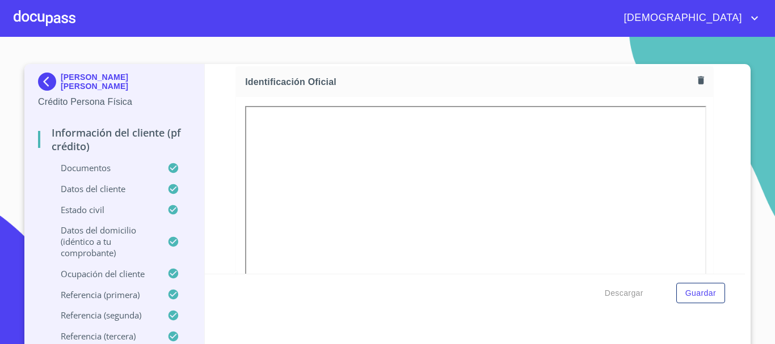
scroll to position [170, 0]
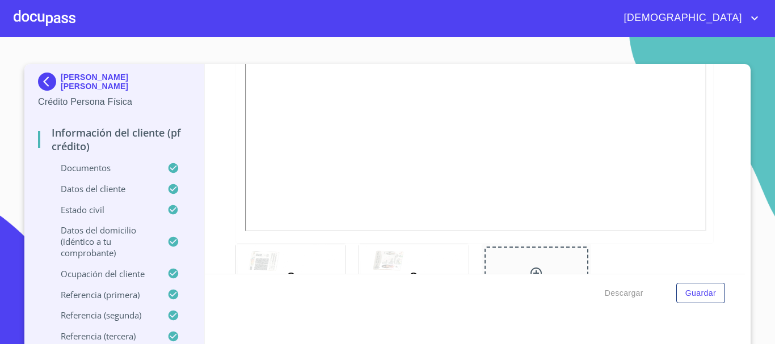
click at [429, 251] on div at bounding box center [414, 276] width 110 height 62
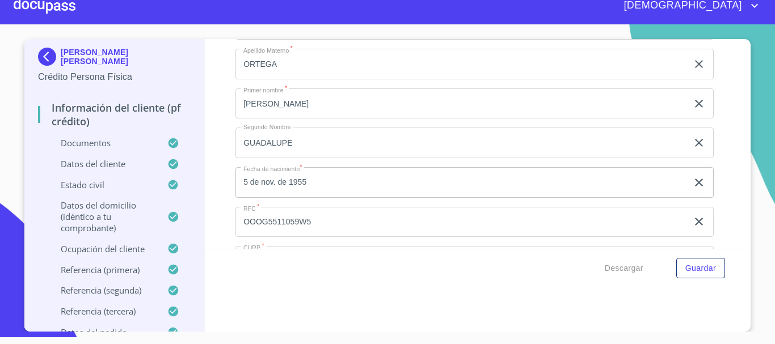
scroll to position [3654, 0]
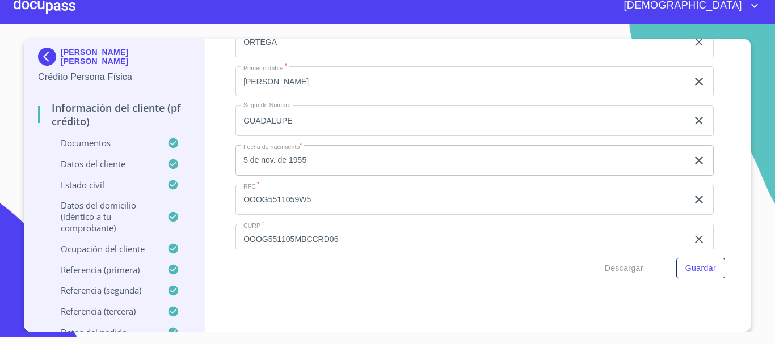
click at [119, 18] on div "[DEMOGRAPHIC_DATA]" at bounding box center [387, 6] width 775 height 36
click at [61, 14] on div at bounding box center [45, 6] width 62 height 36
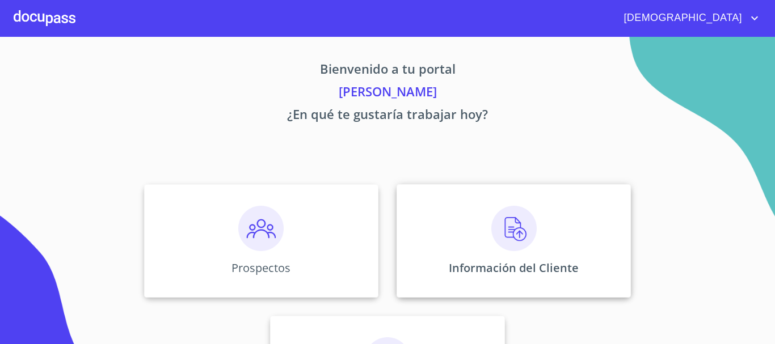
click at [537, 237] on div "Información del Cliente" at bounding box center [514, 240] width 234 height 113
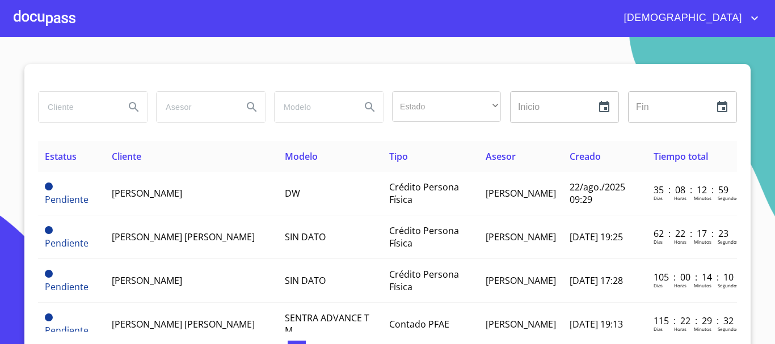
click at [93, 112] on input "search" at bounding box center [77, 107] width 77 height 31
type input "[US_STATE]"
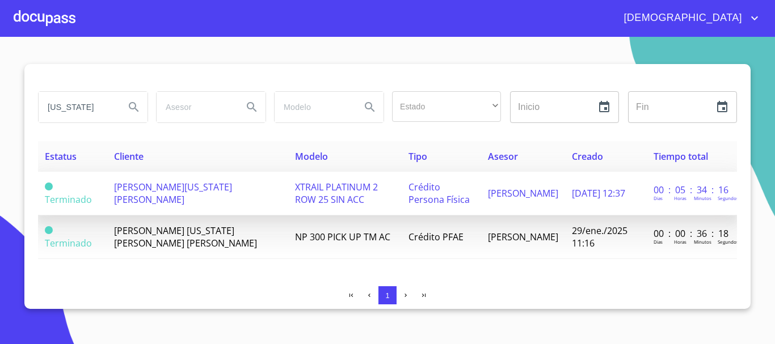
click at [325, 192] on span "XTRAIL PLATINUM 2 ROW 25 SIN ACC" at bounding box center [336, 193] width 83 height 25
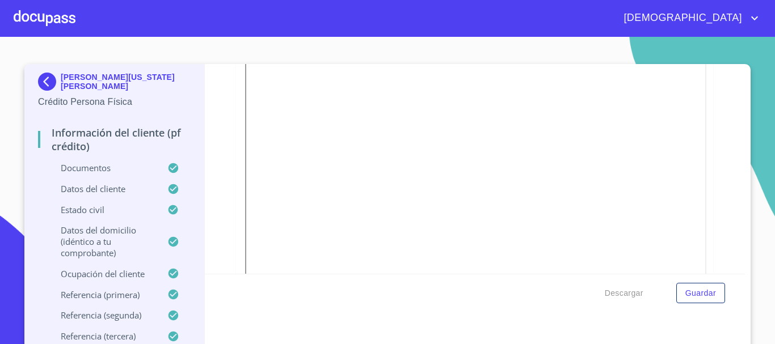
scroll to position [3064, 0]
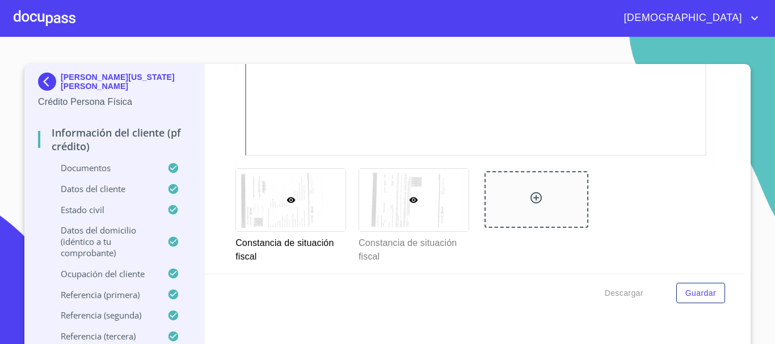
click at [438, 218] on div at bounding box center [414, 200] width 110 height 62
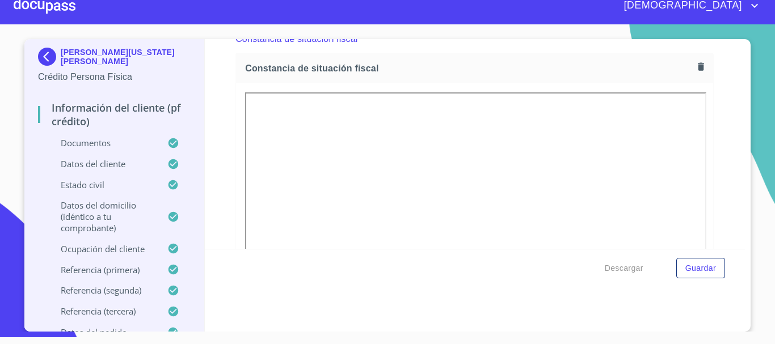
drag, startPoint x: 43, startPoint y: 7, endPoint x: 47, endPoint y: 16, distance: 9.9
click at [47, 16] on div at bounding box center [45, 6] width 62 height 36
